Goal: Task Accomplishment & Management: Manage account settings

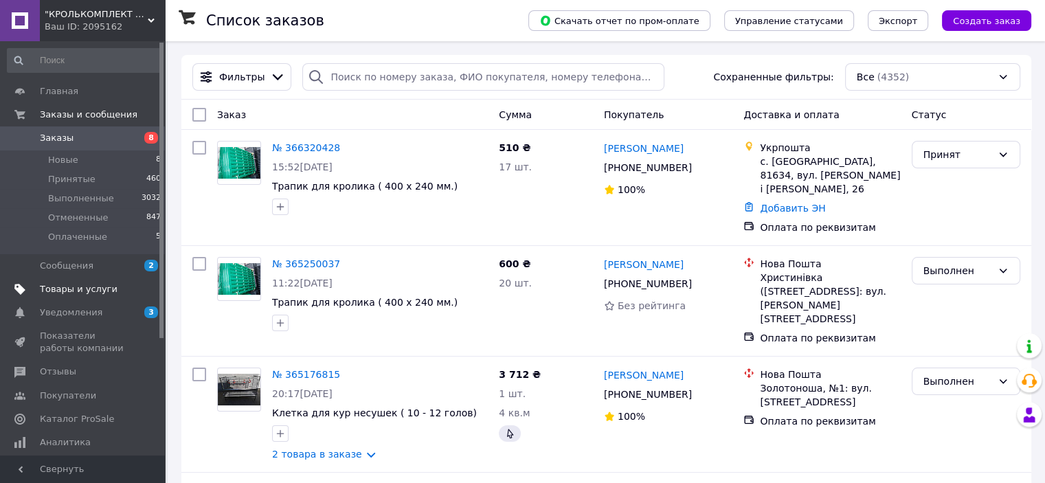
click at [69, 291] on span "Товары и услуги" at bounding box center [79, 289] width 78 height 12
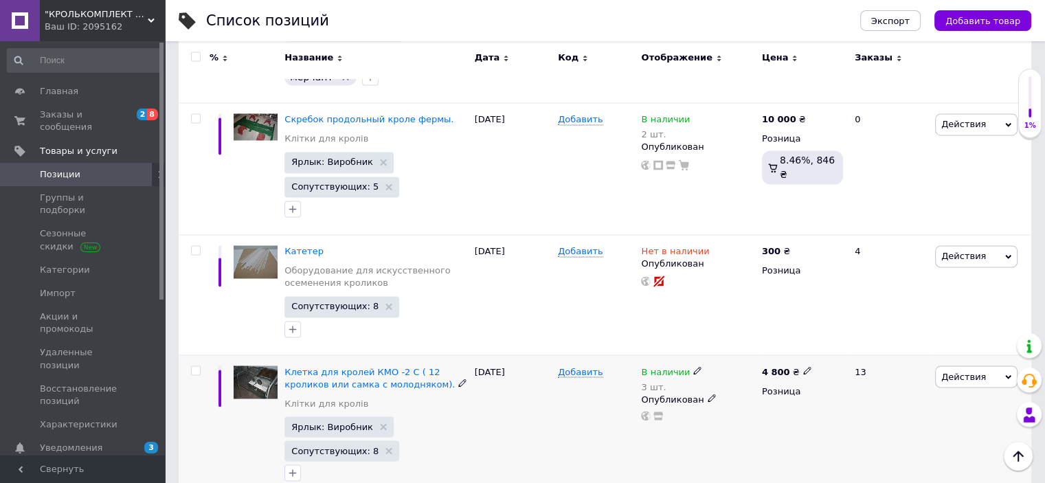
scroll to position [2297, 0]
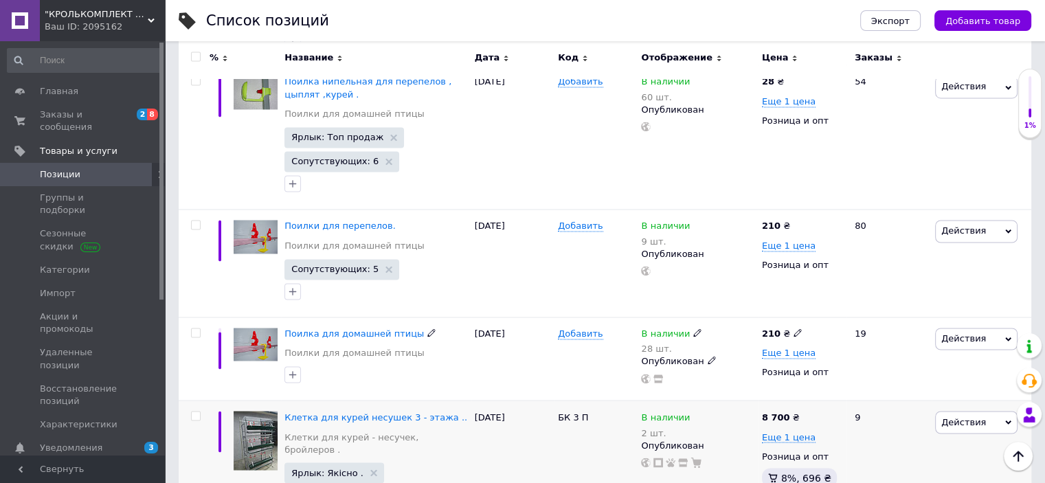
scroll to position [2266, 0]
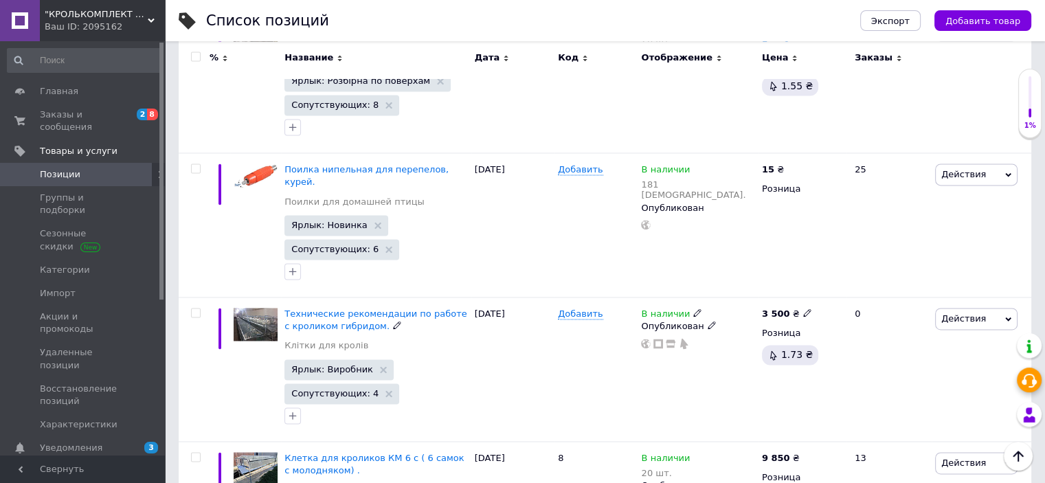
scroll to position [2003, 0]
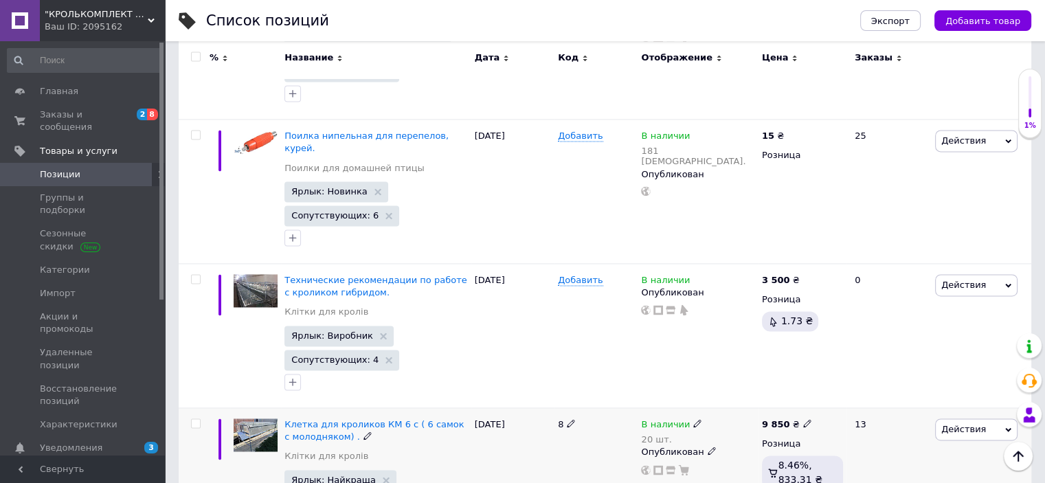
click at [1005, 427] on icon at bounding box center [1008, 430] width 6 height 6
click at [899, 465] on li "Поднять в начало группы" at bounding box center [918, 474] width 195 height 19
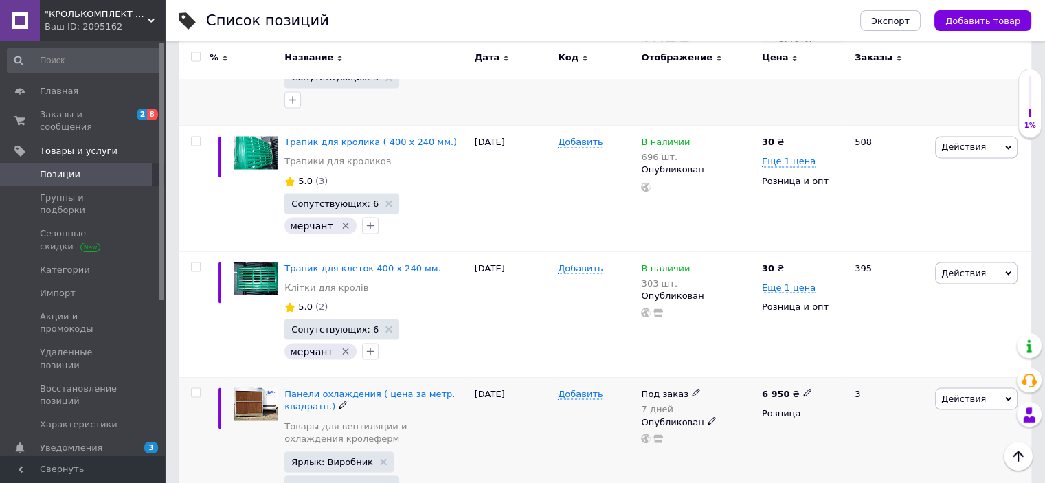
scroll to position [2484, 0]
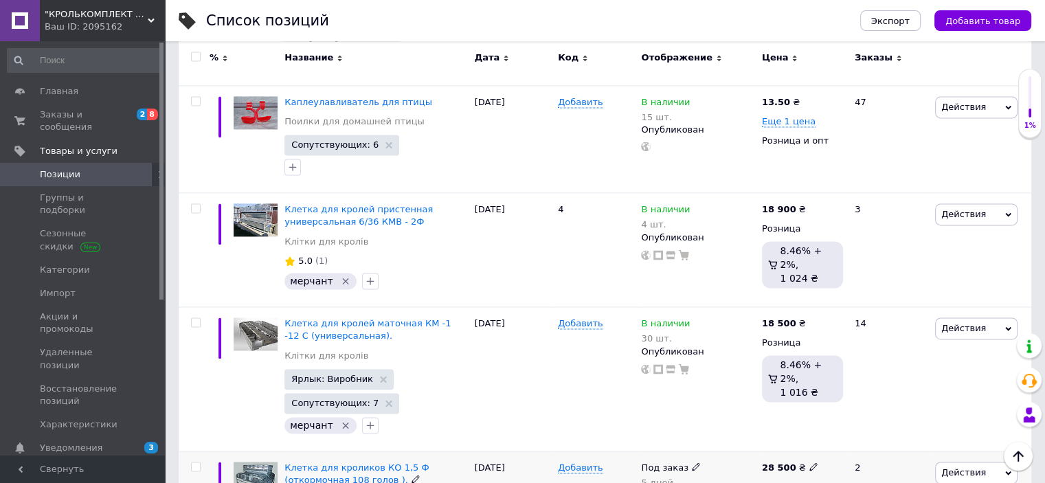
scroll to position [1919, 0]
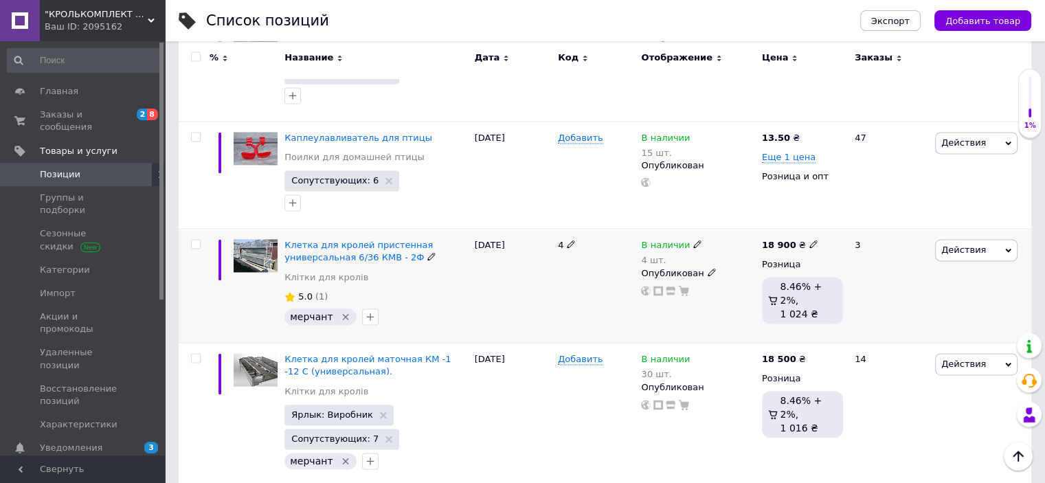
click at [1010, 239] on div "Действия Редактировать Поднять в начало группы Копировать Скидка Подарок Сопутс…" at bounding box center [976, 250] width 82 height 22
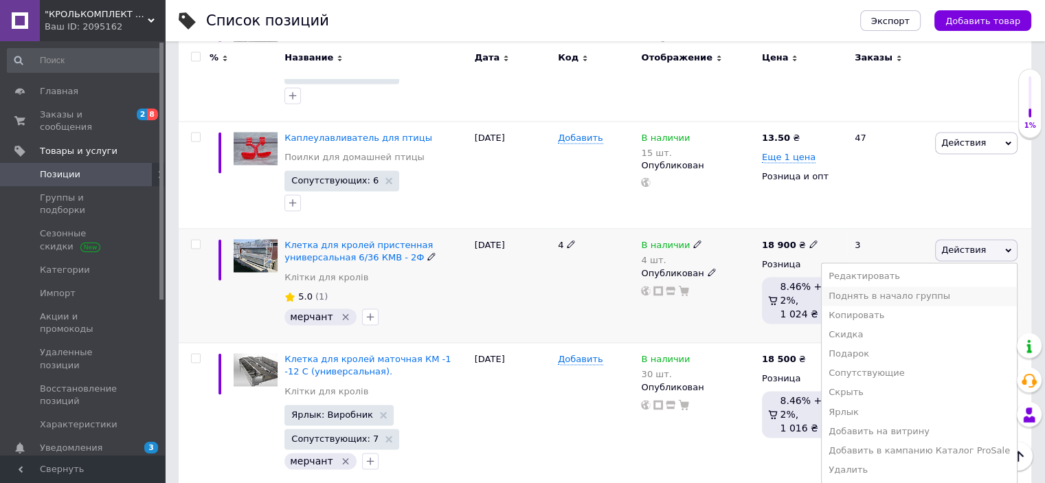
click at [880, 286] on li "Поднять в начало группы" at bounding box center [918, 295] width 195 height 19
click at [1006, 363] on icon at bounding box center [1008, 365] width 6 height 4
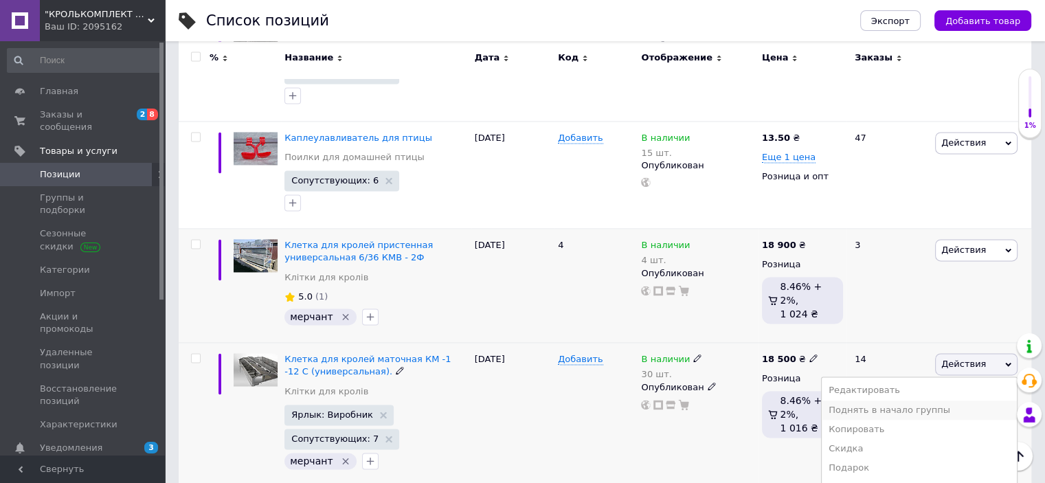
click at [908, 400] on li "Поднять в начало группы" at bounding box center [918, 409] width 195 height 19
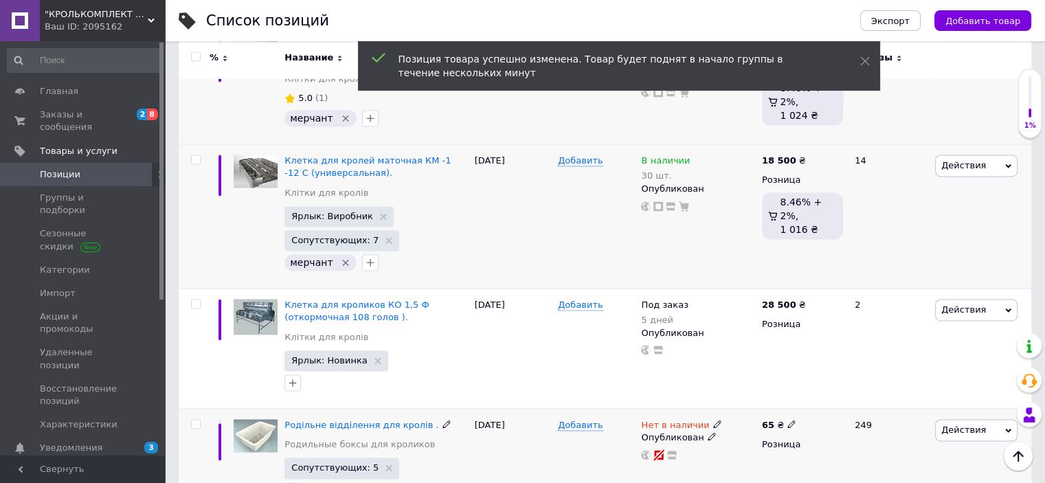
scroll to position [2125, 0]
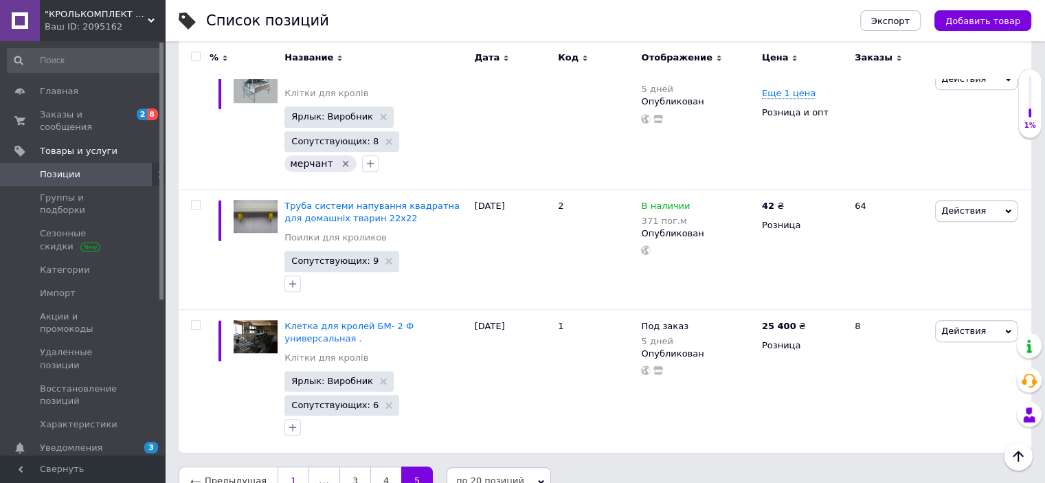
click at [288, 466] on link "1" at bounding box center [293, 480] width 32 height 29
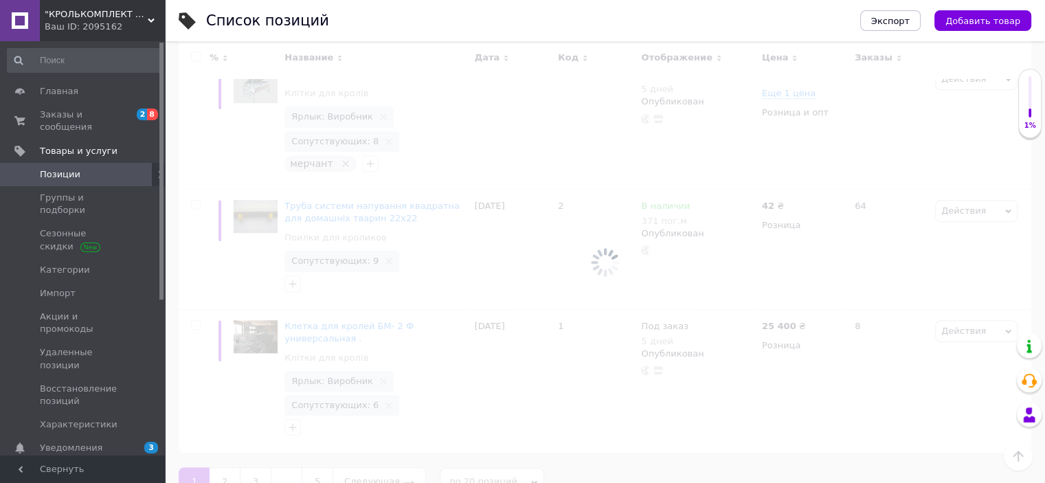
scroll to position [972, 0]
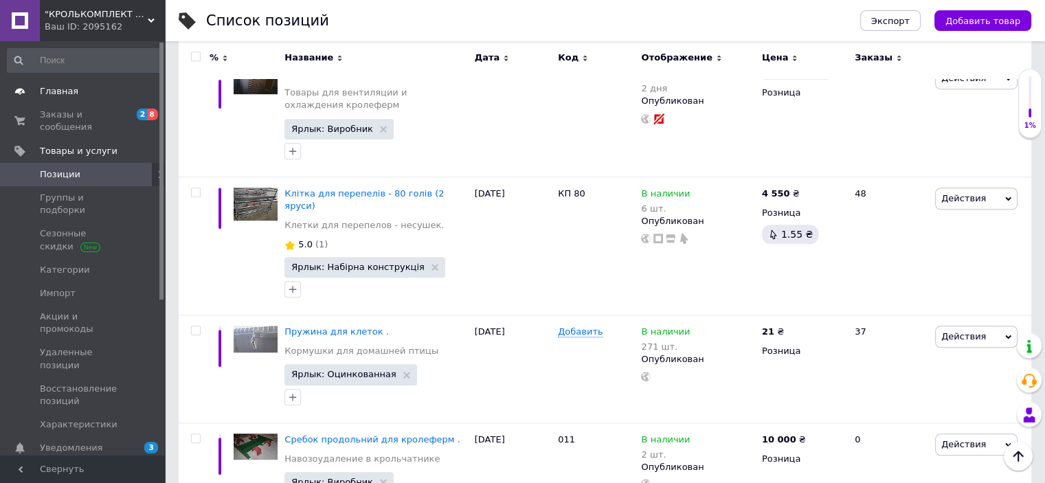
click at [54, 89] on span "Главная" at bounding box center [59, 91] width 38 height 12
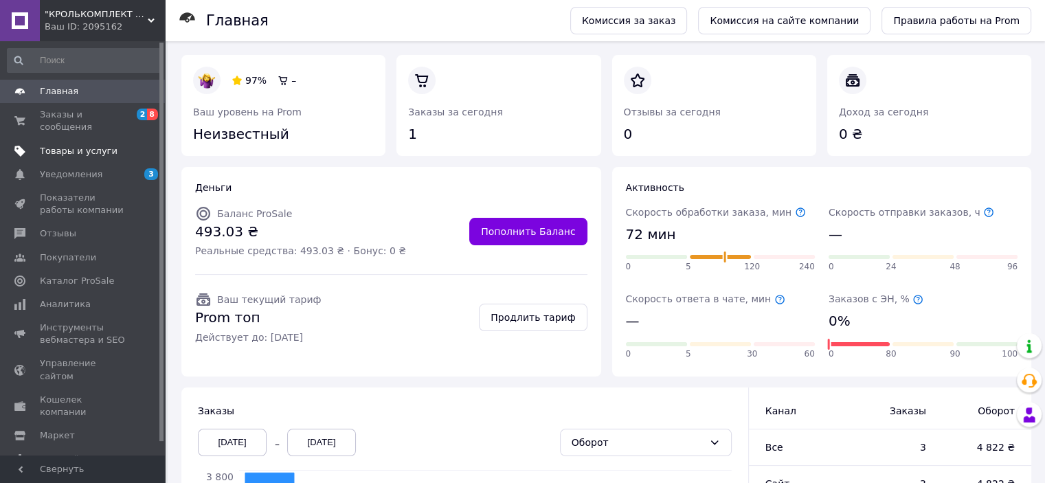
click at [82, 145] on span "Товары и услуги" at bounding box center [79, 151] width 78 height 12
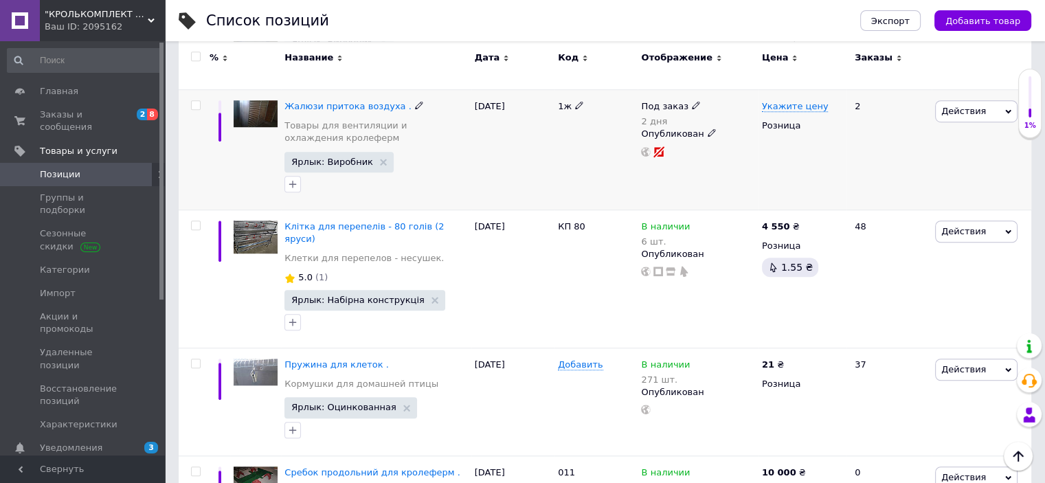
scroll to position [962, 0]
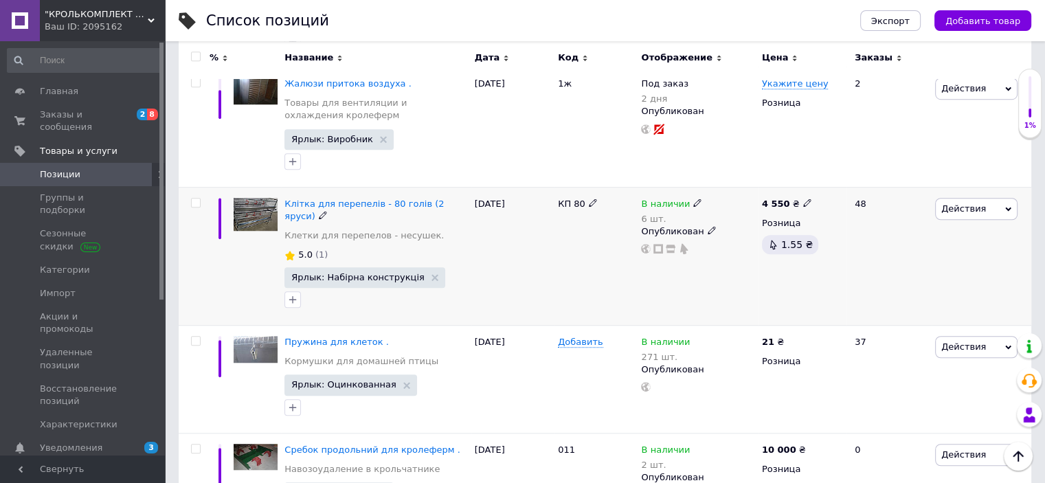
click at [1005, 206] on icon at bounding box center [1008, 209] width 6 height 6
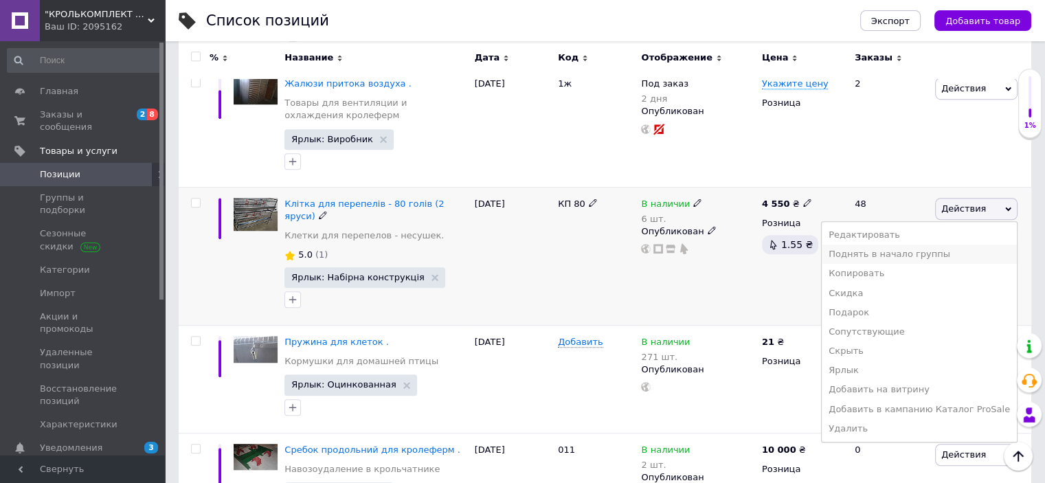
click at [899, 247] on li "Поднять в начало группы" at bounding box center [918, 254] width 195 height 19
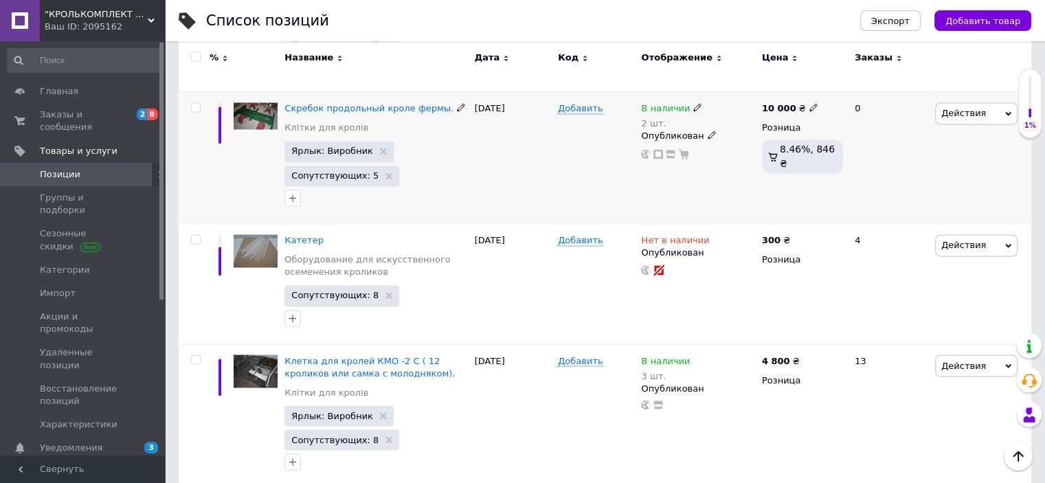
scroll to position [2297, 0]
click at [58, 145] on span "Товары и услуги" at bounding box center [79, 151] width 78 height 12
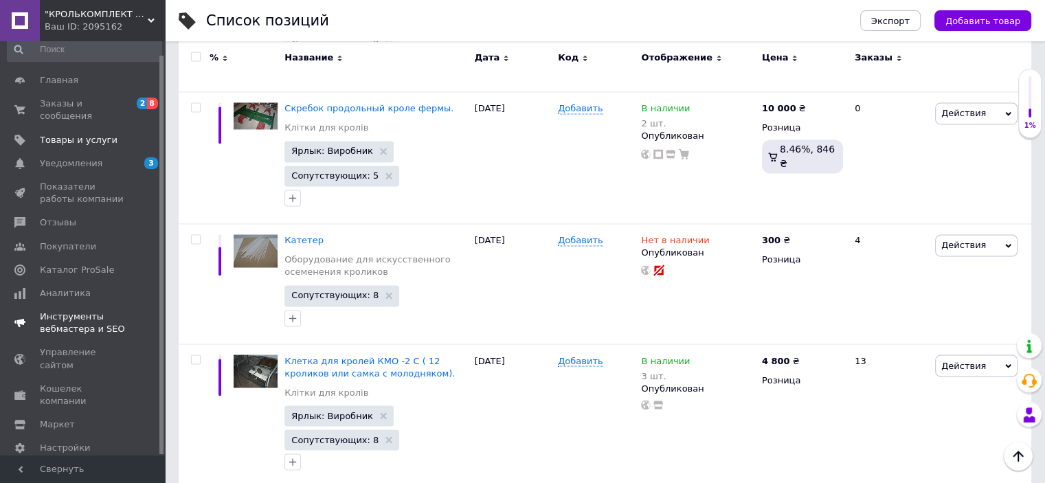
scroll to position [14, 0]
click at [74, 439] on span "Настройки" at bounding box center [65, 445] width 50 height 12
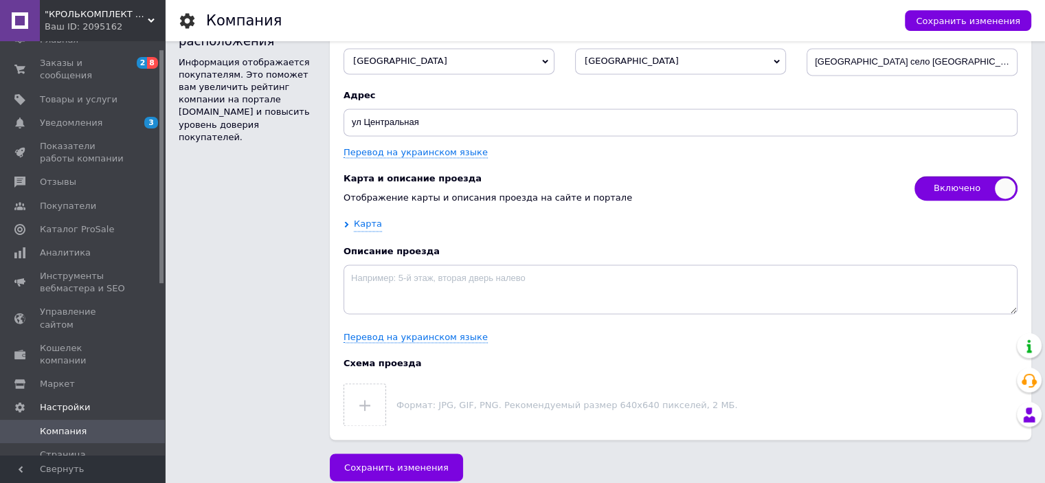
scroll to position [82, 0]
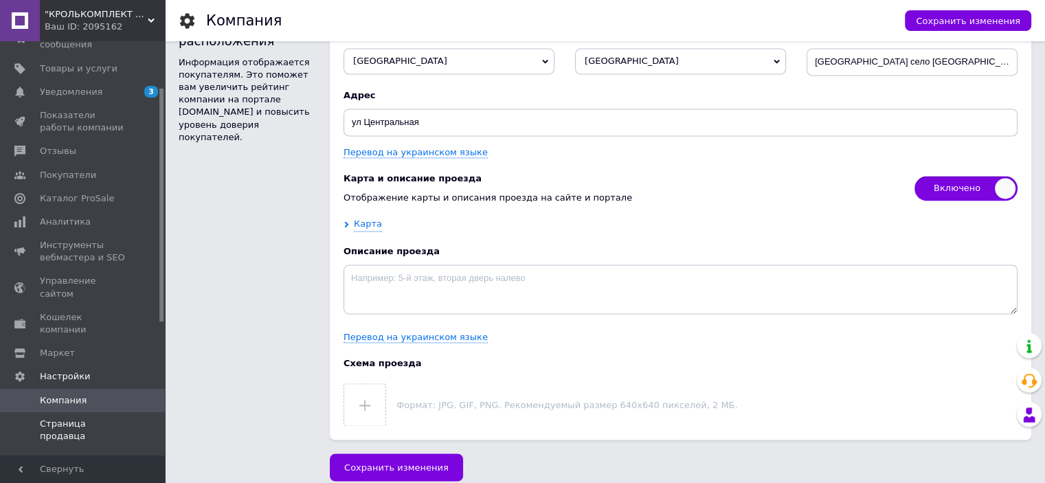
click at [74, 418] on span "Страница продавца" at bounding box center [83, 430] width 87 height 25
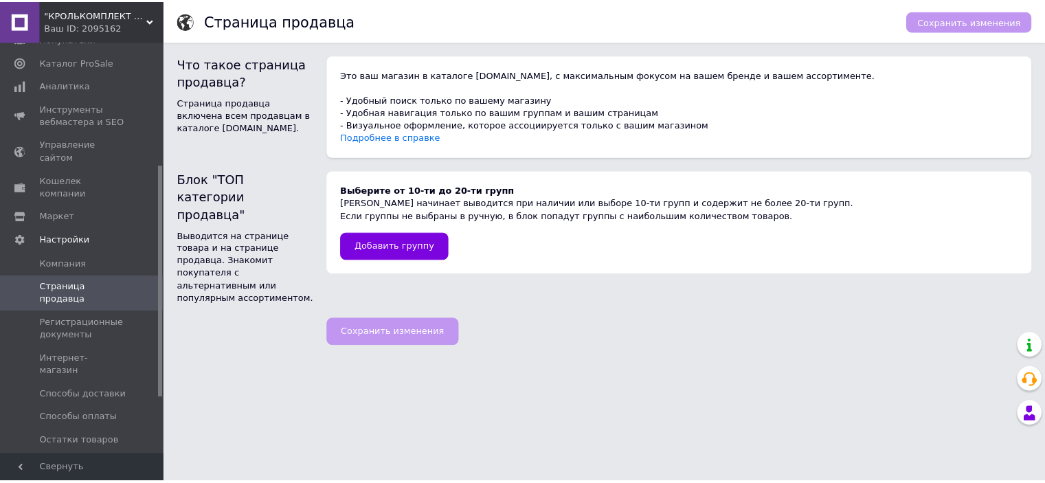
scroll to position [220, 0]
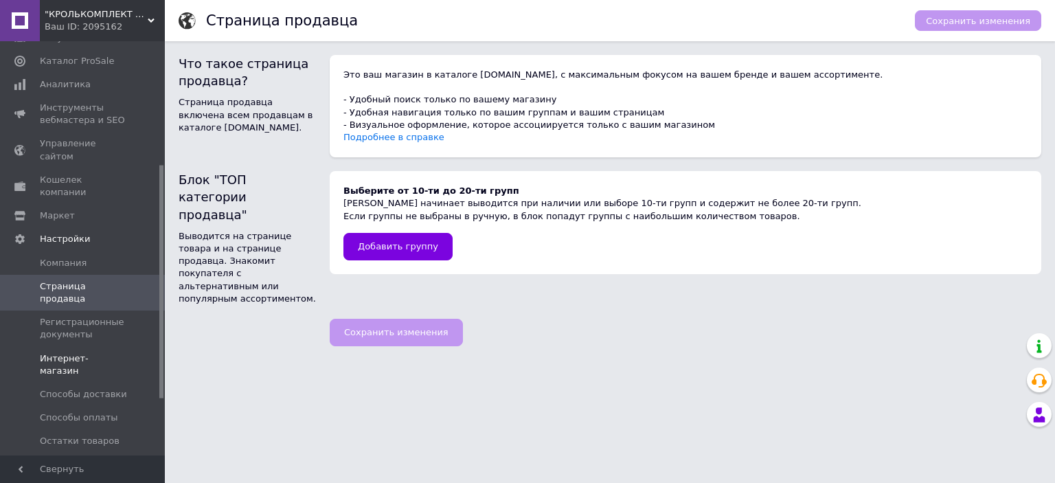
click at [101, 352] on span "Интернет-магазин" at bounding box center [83, 364] width 87 height 25
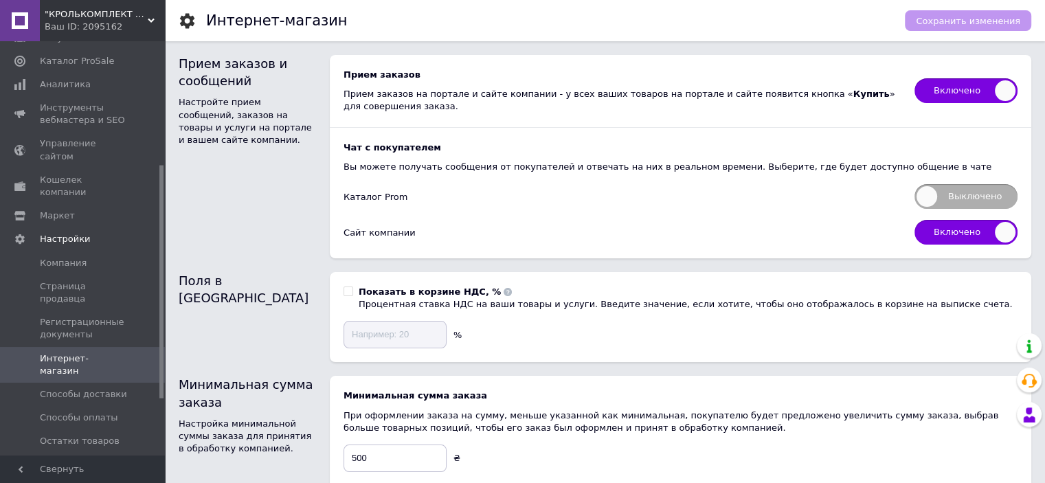
click at [957, 192] on span "Выключено" at bounding box center [965, 196] width 103 height 25
click at [914, 184] on input "Выключено" at bounding box center [909, 179] width 9 height 9
checkbox input "true"
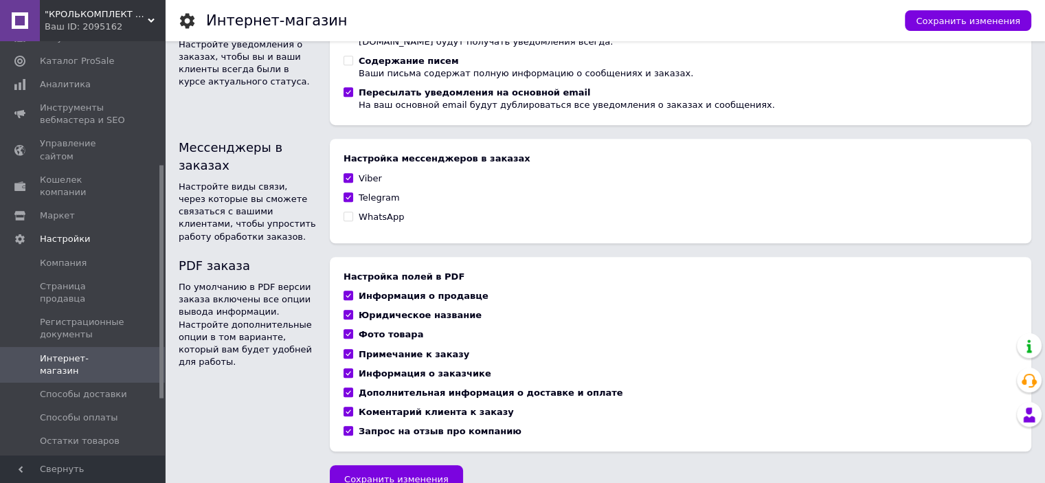
scroll to position [926, 0]
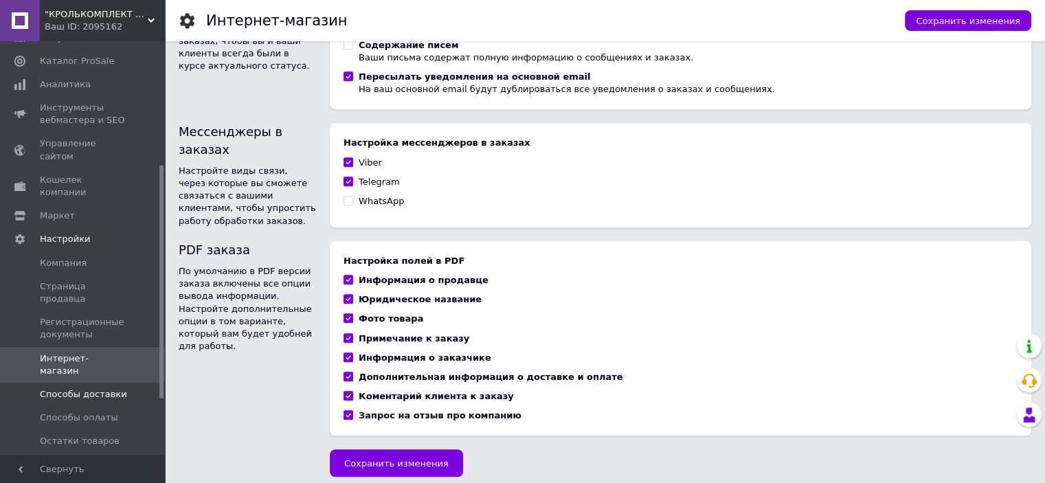
click at [52, 388] on span "Способы доставки" at bounding box center [83, 394] width 87 height 12
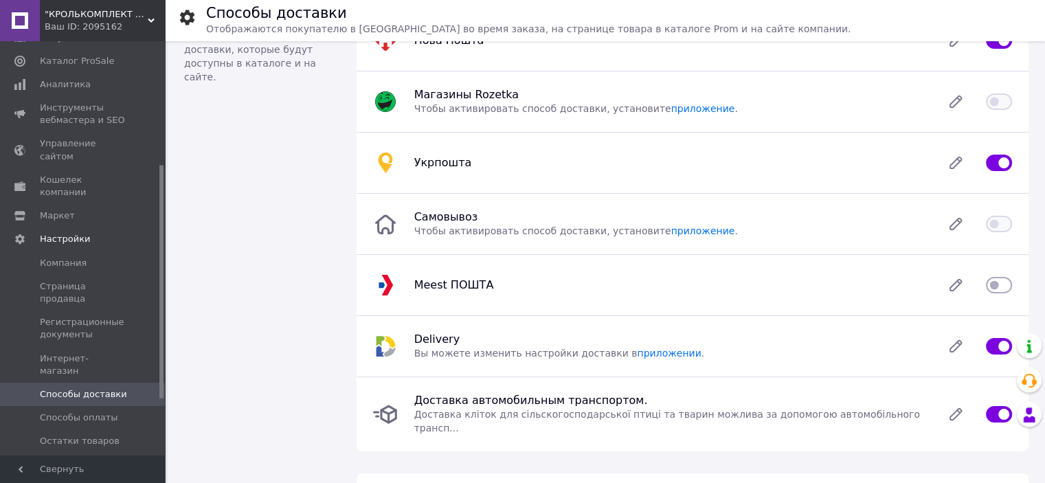
scroll to position [69, 0]
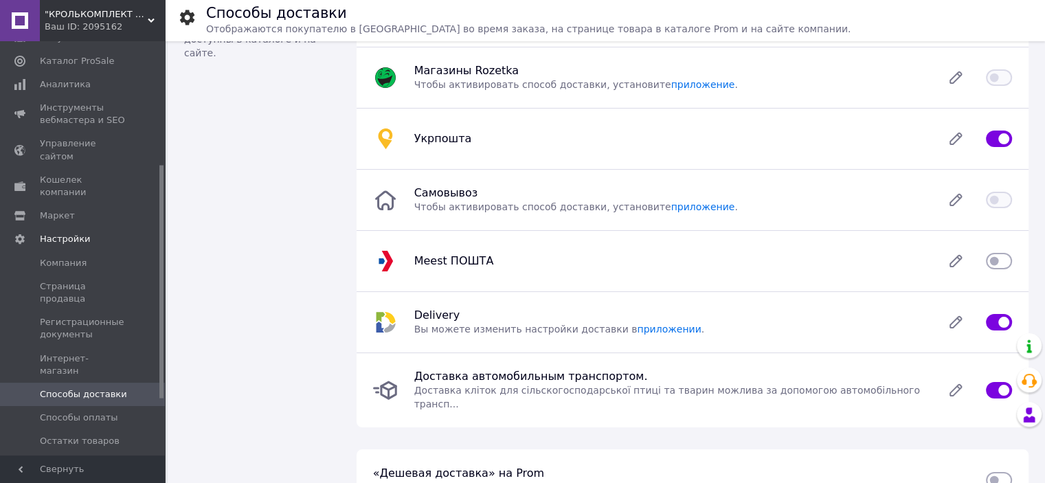
click at [1014, 200] on div at bounding box center [998, 200] width 43 height 14
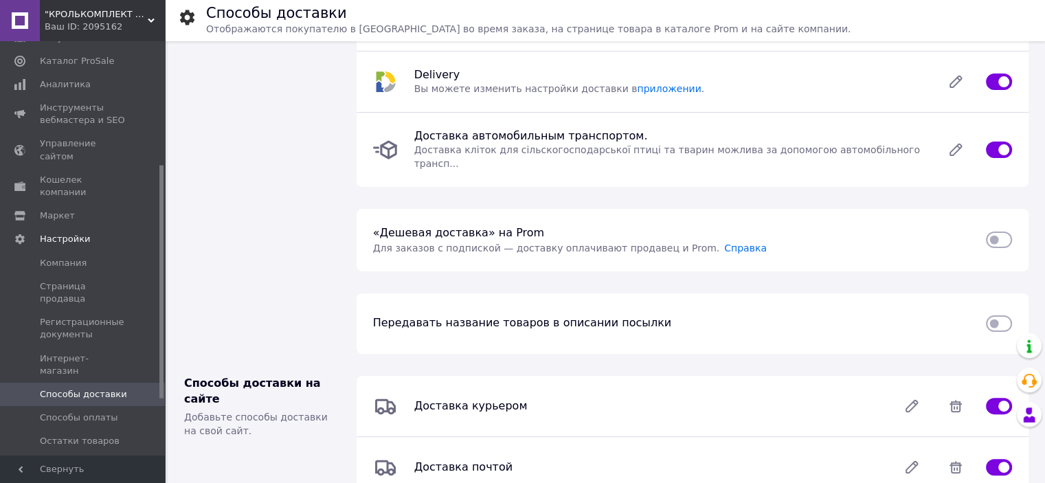
scroll to position [343, 0]
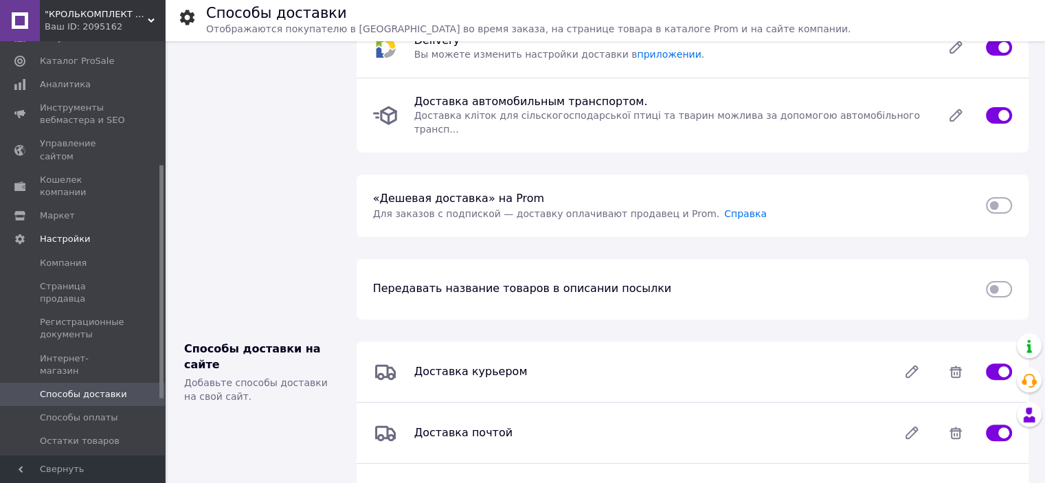
click at [1002, 198] on input "checkbox" at bounding box center [999, 205] width 26 height 14
click at [990, 198] on input "checkbox" at bounding box center [999, 205] width 26 height 14
checkbox input "false"
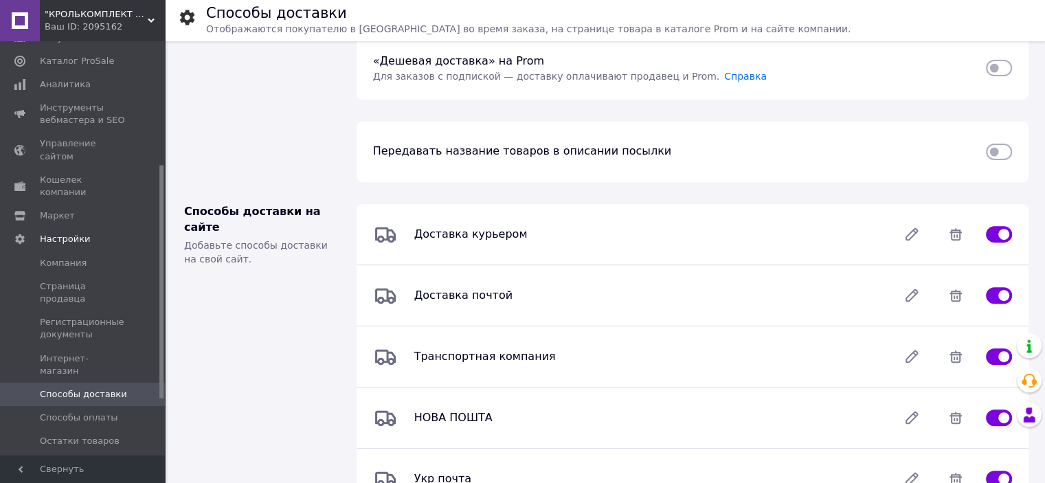
scroll to position [549, 0]
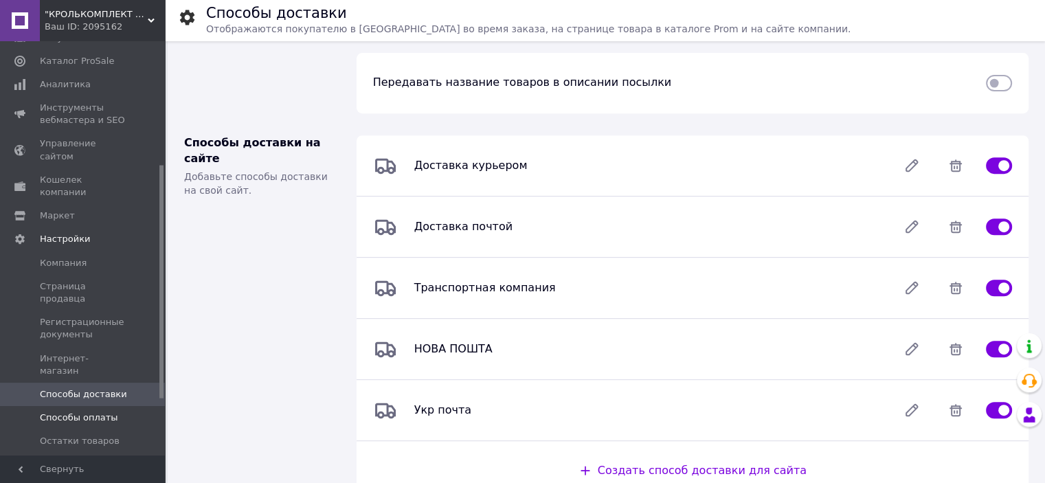
click at [91, 411] on span "Способы оплаты" at bounding box center [79, 417] width 78 height 12
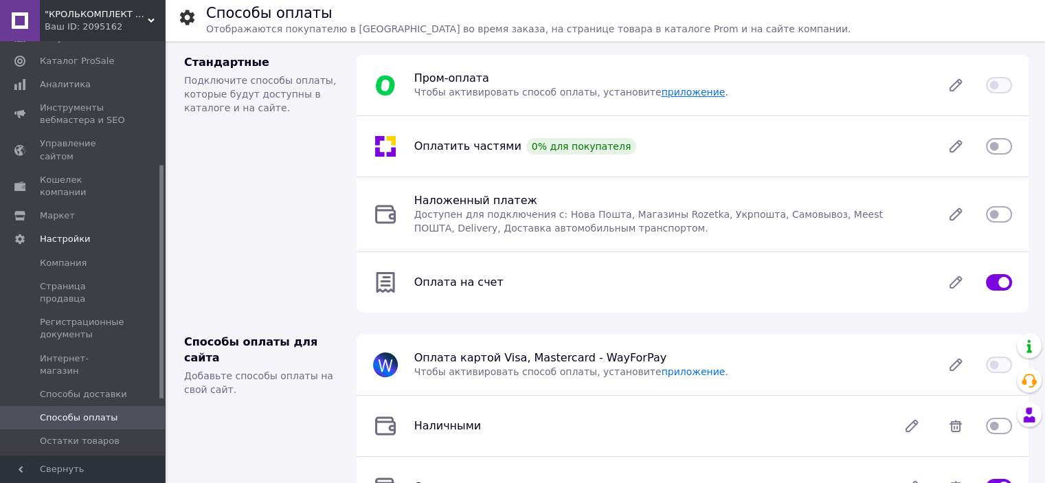
click at [661, 93] on link "приложение" at bounding box center [693, 92] width 64 height 11
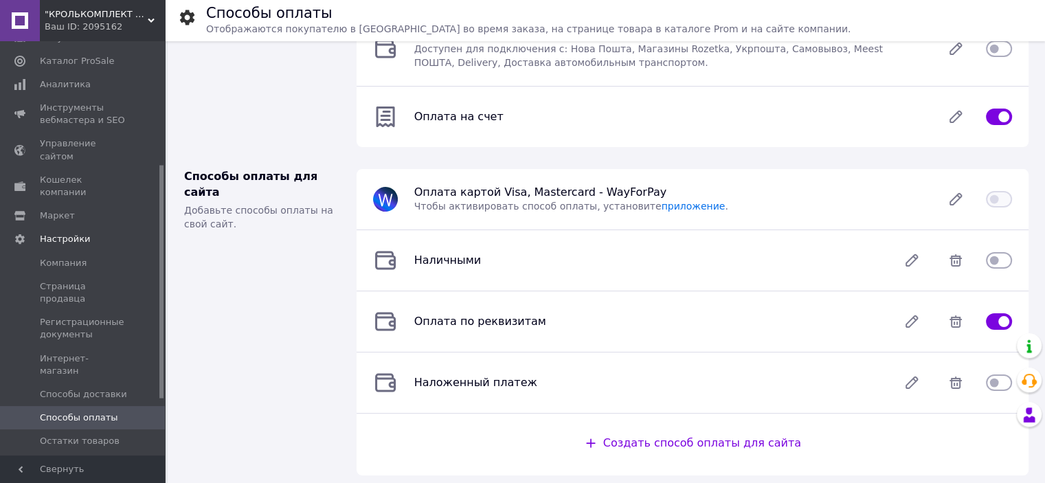
scroll to position [206, 0]
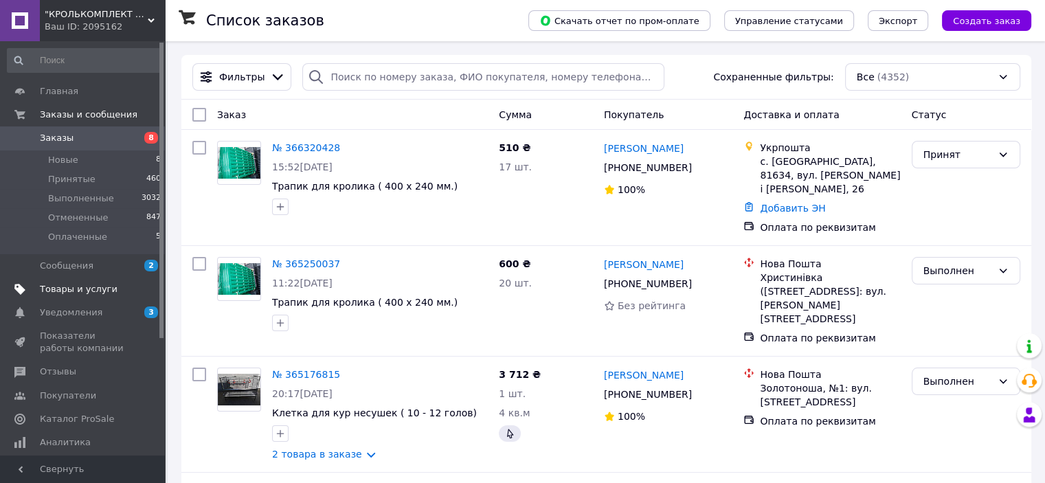
click at [74, 287] on span "Товары и услуги" at bounding box center [79, 289] width 78 height 12
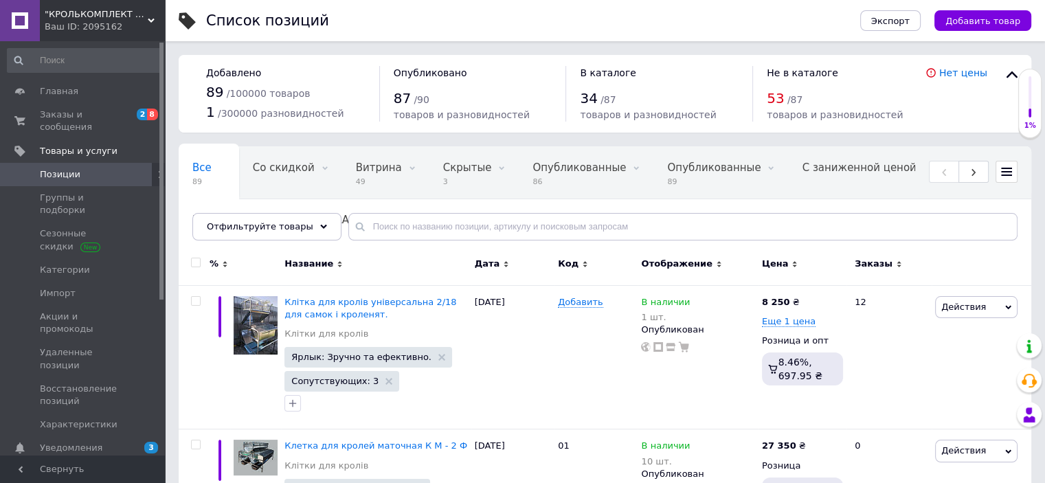
scroll to position [275, 0]
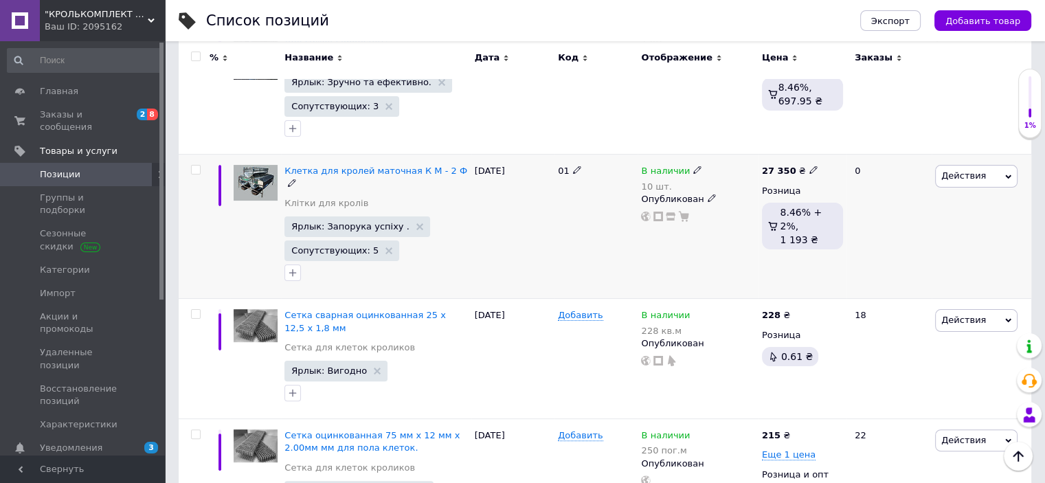
click at [1005, 174] on icon at bounding box center [1008, 177] width 6 height 6
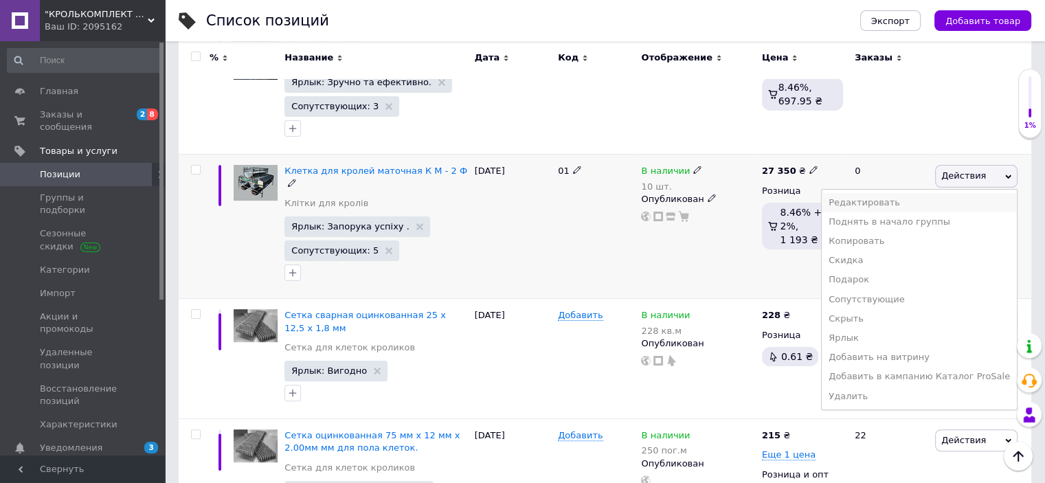
click at [879, 198] on li "Редактировать" at bounding box center [918, 202] width 195 height 19
